Goal: Find specific page/section: Find specific page/section

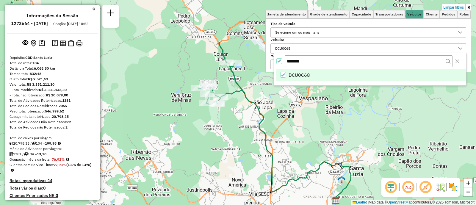
scroll to position [3, 20]
click at [289, 75] on span "DCU0C68" at bounding box center [299, 74] width 21 height 7
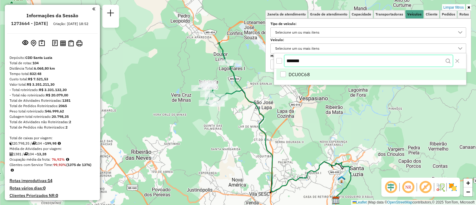
click at [271, 59] on body "Aplicando filtros Pop-up bloqueado! Seu navegador bloqueou automáticamente a ab…" at bounding box center [238, 102] width 476 height 205
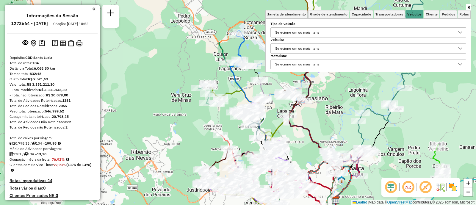
click at [324, 50] on div "Selecione um ou mais itens" at bounding box center [364, 49] width 182 height 10
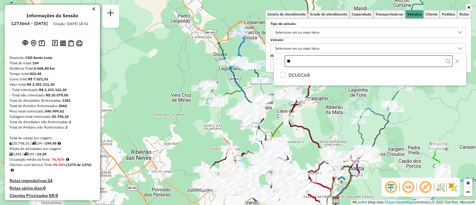
type input "*"
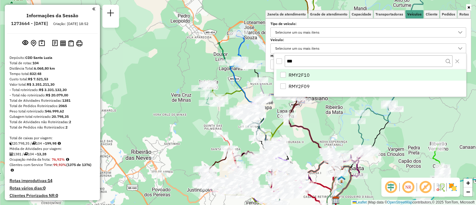
click at [286, 74] on div "RMY2F10" at bounding box center [283, 75] width 6 height 6
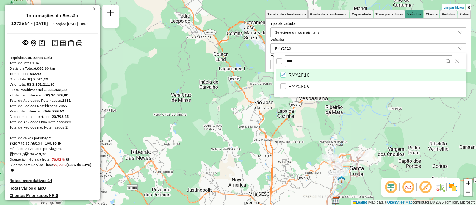
click at [284, 84] on div "RMY2F09" at bounding box center [283, 86] width 6 height 6
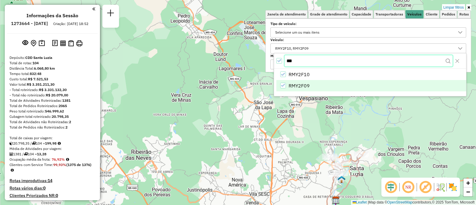
drag, startPoint x: 300, startPoint y: 62, endPoint x: 287, endPoint y: 61, distance: 12.8
click at [287, 62] on input "***" at bounding box center [369, 60] width 168 height 11
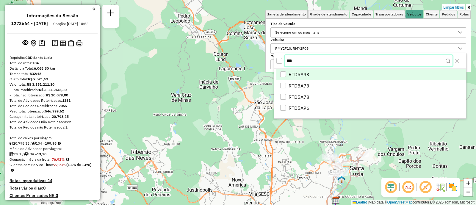
type input "***"
click at [298, 73] on span "RTD5A93" at bounding box center [299, 74] width 21 height 7
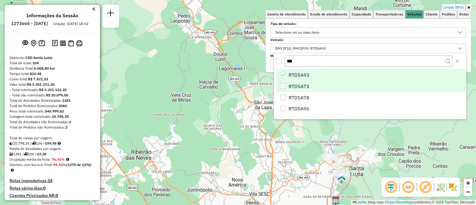
click at [296, 85] on span "RTD5A73" at bounding box center [299, 86] width 21 height 7
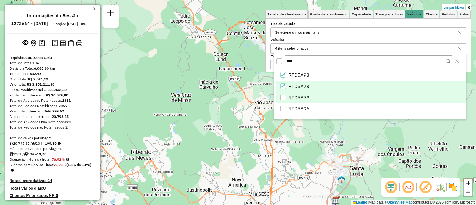
click at [296, 93] on li "RTD5A78" at bounding box center [371, 97] width 190 height 11
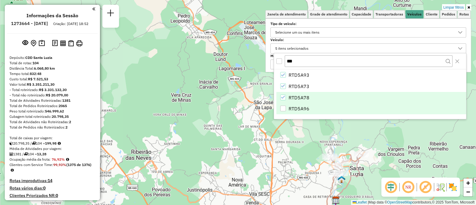
click at [296, 104] on li "RTD5A96" at bounding box center [371, 108] width 190 height 11
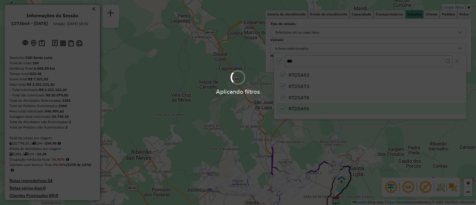
drag, startPoint x: 302, startPoint y: 62, endPoint x: 283, endPoint y: 61, distance: 19.1
click at [283, 61] on div "Aplicando filtros" at bounding box center [238, 102] width 476 height 205
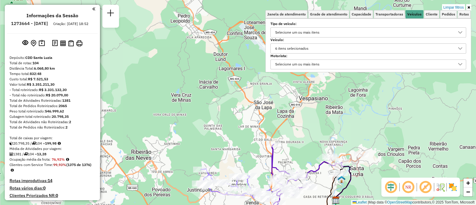
click at [299, 45] on div "6 itens selecionados" at bounding box center [291, 49] width 37 height 10
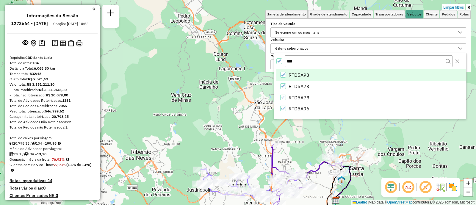
drag, startPoint x: 299, startPoint y: 62, endPoint x: 277, endPoint y: 62, distance: 22.3
click at [277, 62] on div "***" at bounding box center [370, 61] width 192 height 16
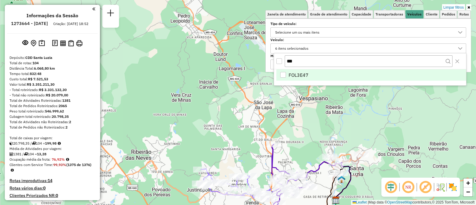
type input "***"
click at [300, 75] on span "FOL3E47" at bounding box center [299, 74] width 20 height 7
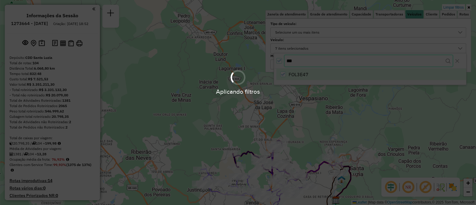
drag, startPoint x: 298, startPoint y: 62, endPoint x: 284, endPoint y: 62, distance: 14.0
click at [284, 62] on body "Aplicando filtros Pop-up bloqueado! Seu navegador bloqueou automáticamente a ab…" at bounding box center [238, 102] width 476 height 205
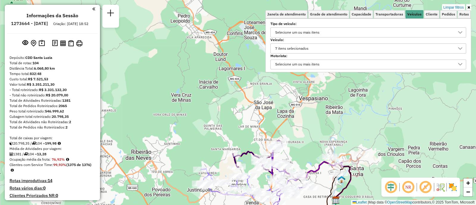
click at [299, 50] on div "7 itens selecionados" at bounding box center [291, 49] width 37 height 10
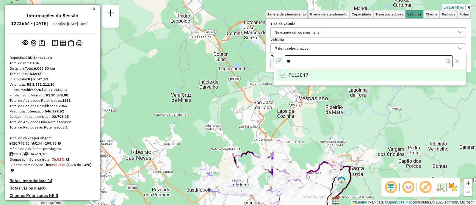
type input "*"
type input "***"
click at [301, 79] on li "CFY1H58" at bounding box center [371, 74] width 190 height 11
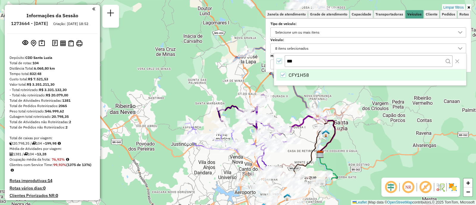
drag, startPoint x: 376, startPoint y: 142, endPoint x: 361, endPoint y: 96, distance: 48.6
click at [361, 96] on div "Limpar filtros Janela de atendimento Grade de atendimento Capacidade Transporta…" at bounding box center [238, 102] width 476 height 205
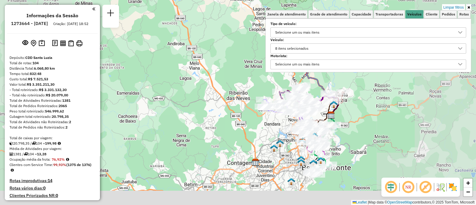
drag, startPoint x: 396, startPoint y: 139, endPoint x: 347, endPoint y: 110, distance: 57.1
click at [349, 109] on div "Limpar filtros Janela de atendimento Grade de atendimento Capacidade Transporta…" at bounding box center [238, 102] width 476 height 205
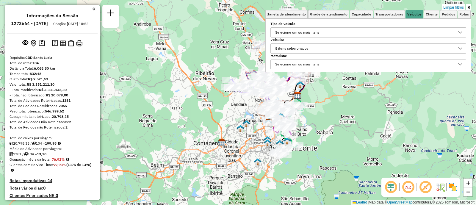
click at [435, 65] on div "Selecione um ou mais itens" at bounding box center [364, 65] width 182 height 10
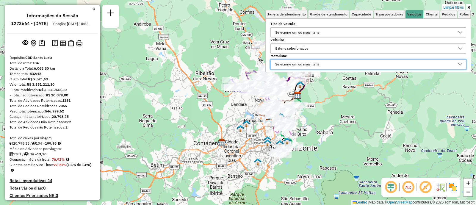
click at [199, 85] on div "Rota 27 - Placa RTD5A93 63266548 - MARLEIDE PEREIRA DE Limpar filtros Janela de…" at bounding box center [238, 102] width 476 height 205
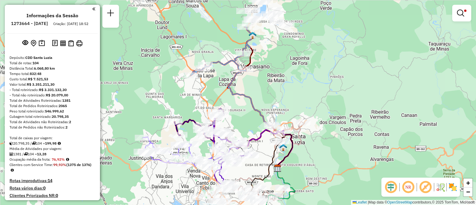
drag, startPoint x: 342, startPoint y: 69, endPoint x: 368, endPoint y: 115, distance: 52.2
click at [368, 115] on div "Limpar filtros Janela de atendimento Grade de atendimento Capacidade Transporta…" at bounding box center [238, 102] width 476 height 205
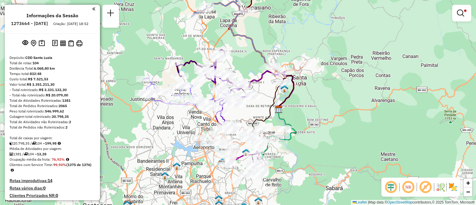
drag, startPoint x: 275, startPoint y: 85, endPoint x: 276, endPoint y: 28, distance: 57.2
click at [276, 28] on div "Limpar filtros Janela de atendimento Grade de atendimento Capacidade Transporta…" at bounding box center [238, 102] width 476 height 205
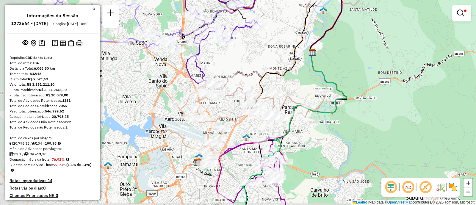
drag, startPoint x: 290, startPoint y: 160, endPoint x: 337, endPoint y: 150, distance: 48.6
click at [337, 150] on div "Limpar filtros Janela de atendimento Grade de atendimento Capacidade Transporta…" at bounding box center [238, 102] width 476 height 205
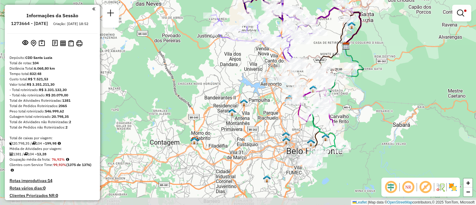
drag, startPoint x: 322, startPoint y: 154, endPoint x: 348, endPoint y: 97, distance: 63.4
click at [348, 97] on div "Limpar filtros Janela de atendimento Grade de atendimento Capacidade Transporta…" at bounding box center [238, 102] width 476 height 205
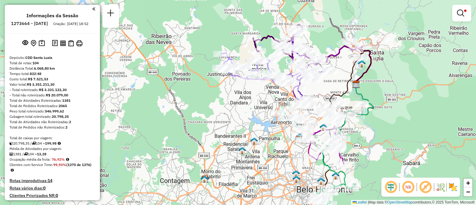
drag, startPoint x: 370, startPoint y: 99, endPoint x: 380, endPoint y: 137, distance: 39.7
click at [380, 137] on div "Limpar filtros Janela de atendimento Grade de atendimento Capacidade Transporta…" at bounding box center [238, 102] width 476 height 205
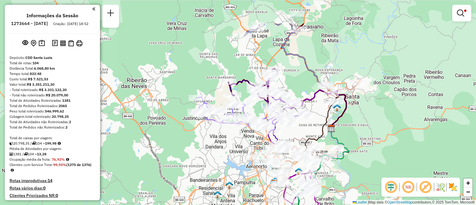
drag, startPoint x: 389, startPoint y: 102, endPoint x: 362, endPoint y: 166, distance: 70.1
click at [362, 166] on div "Limpar filtros Janela de atendimento Grade de atendimento Capacidade Transporta…" at bounding box center [238, 102] width 476 height 205
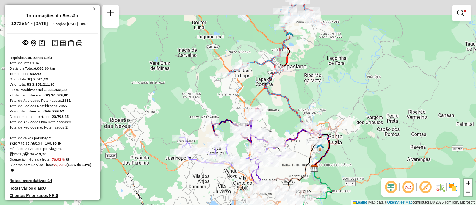
drag, startPoint x: 435, startPoint y: 66, endPoint x: 419, endPoint y: 93, distance: 31.5
click at [419, 93] on div "Limpar filtros Janela de atendimento Grade de atendimento Capacidade Transporta…" at bounding box center [238, 102] width 476 height 205
